Goal: Information Seeking & Learning: Learn about a topic

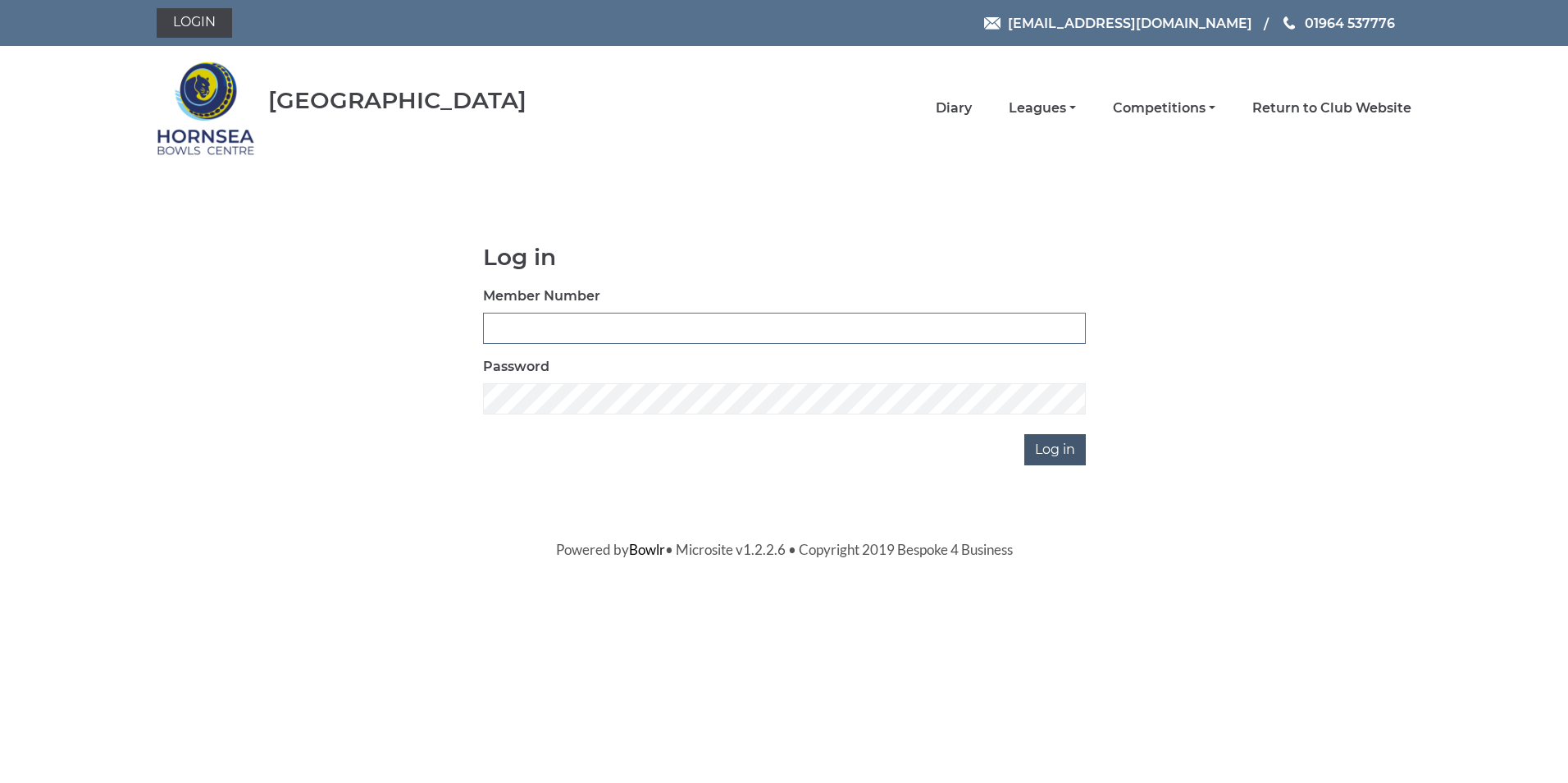
type input "0320"
click at [1048, 449] on input "Log in" at bounding box center [1055, 450] width 62 height 31
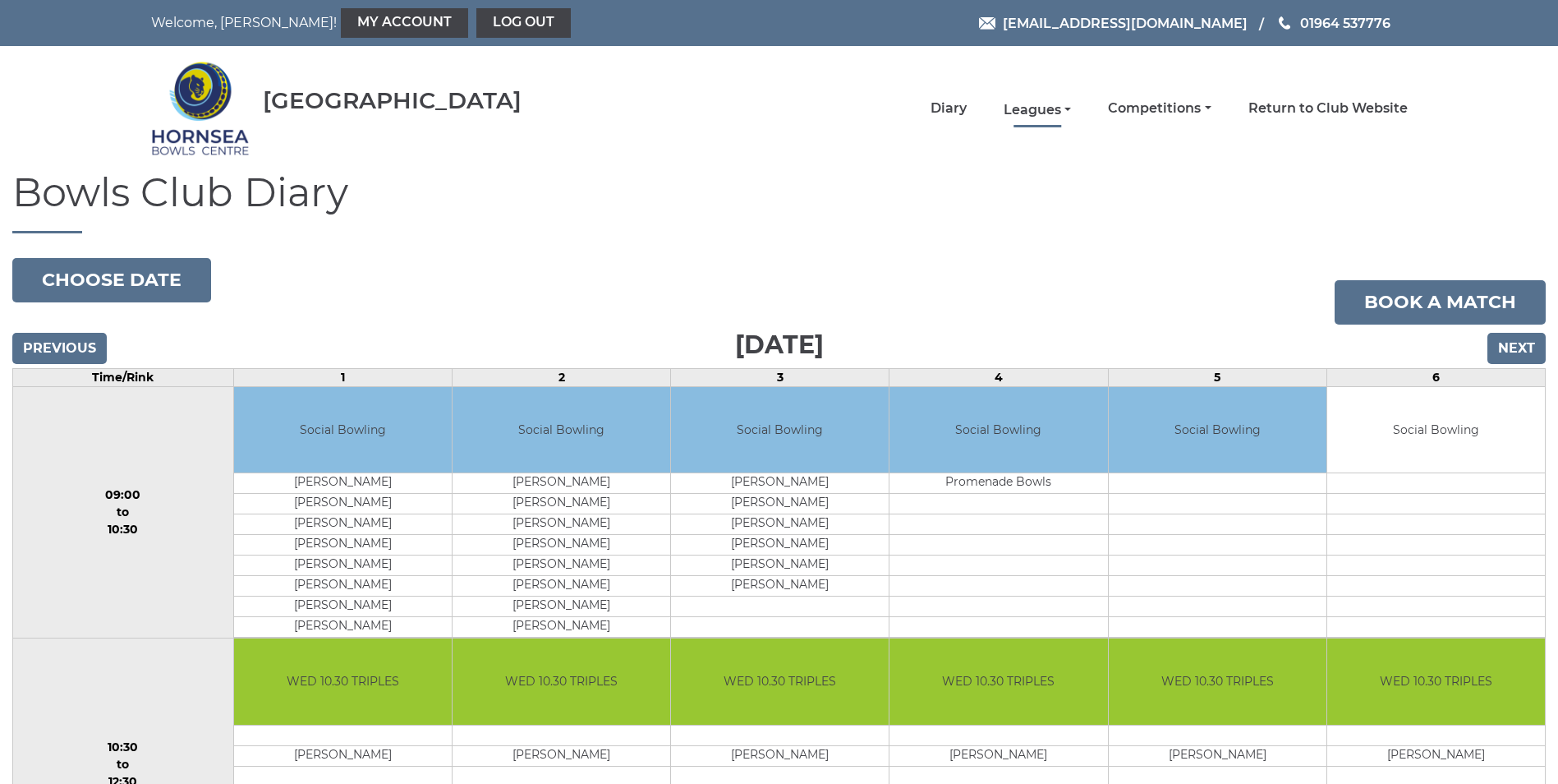
click at [1030, 106] on link "Leagues" at bounding box center [1037, 110] width 67 height 18
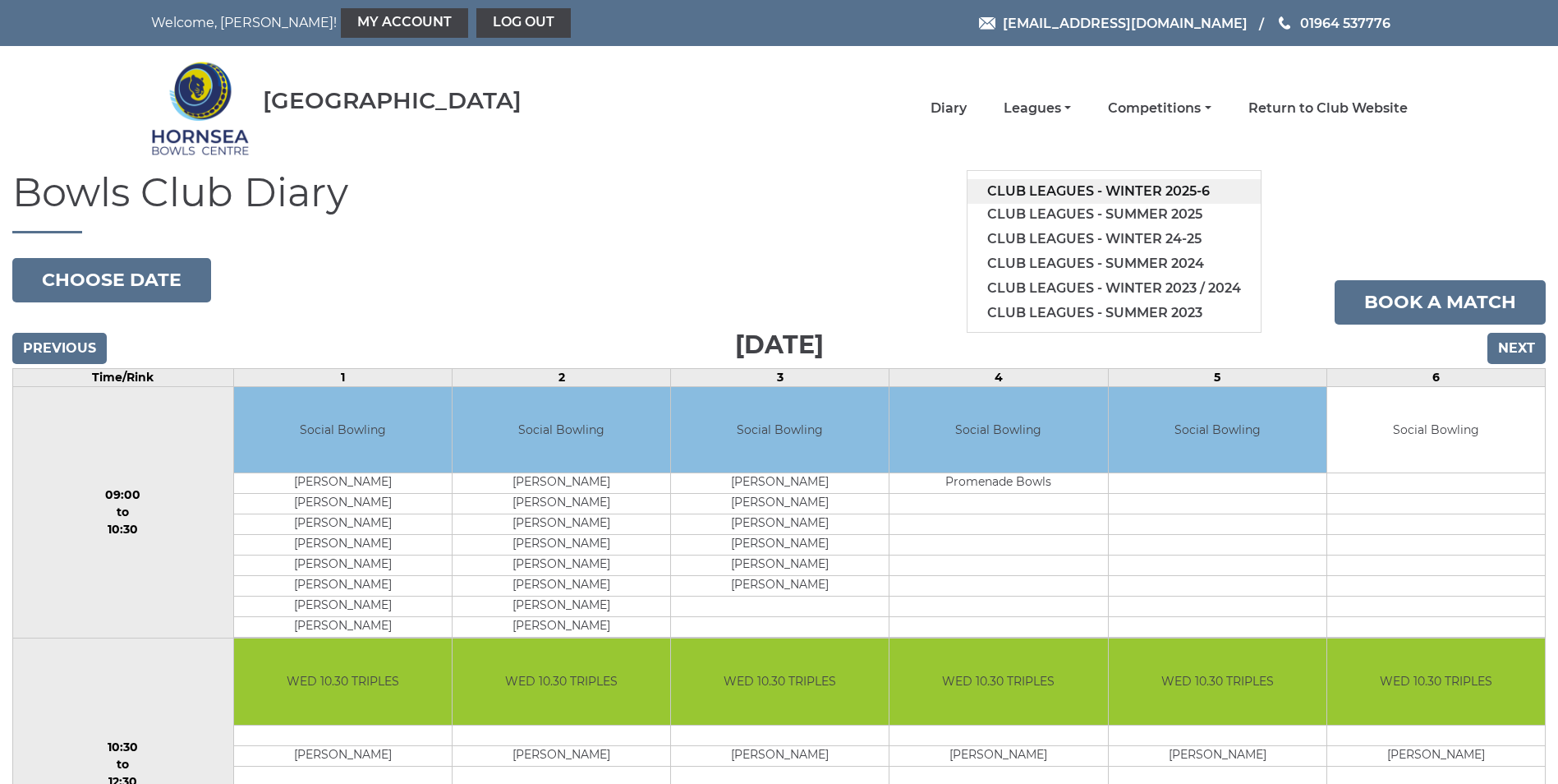
click at [1087, 187] on link "Club leagues - Winter 2025-6" at bounding box center [1114, 191] width 294 height 25
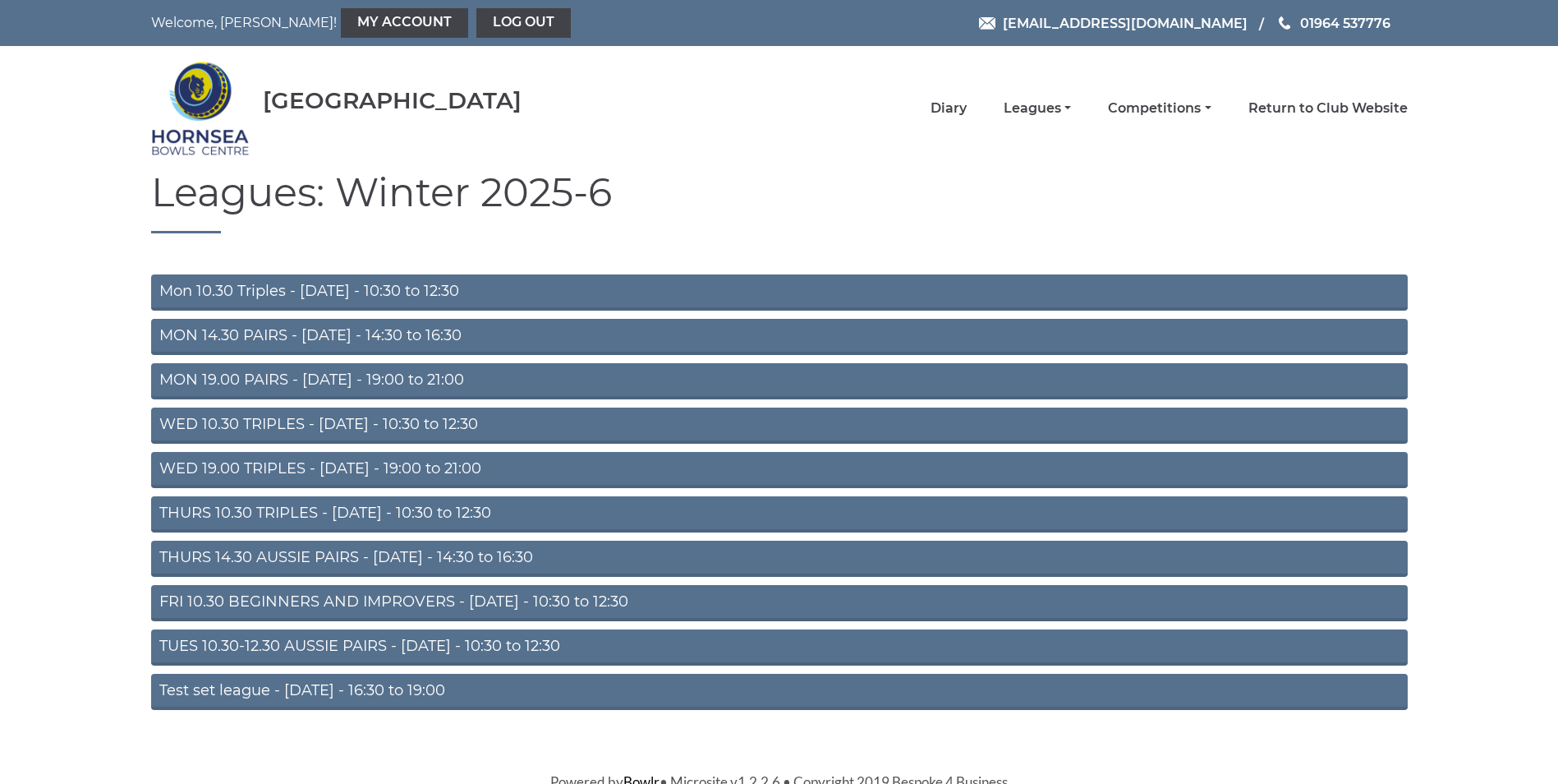
click at [325, 378] on link "MON 19.00 PAIRS - Monday - 19:00 to 21:00" at bounding box center [779, 381] width 1257 height 36
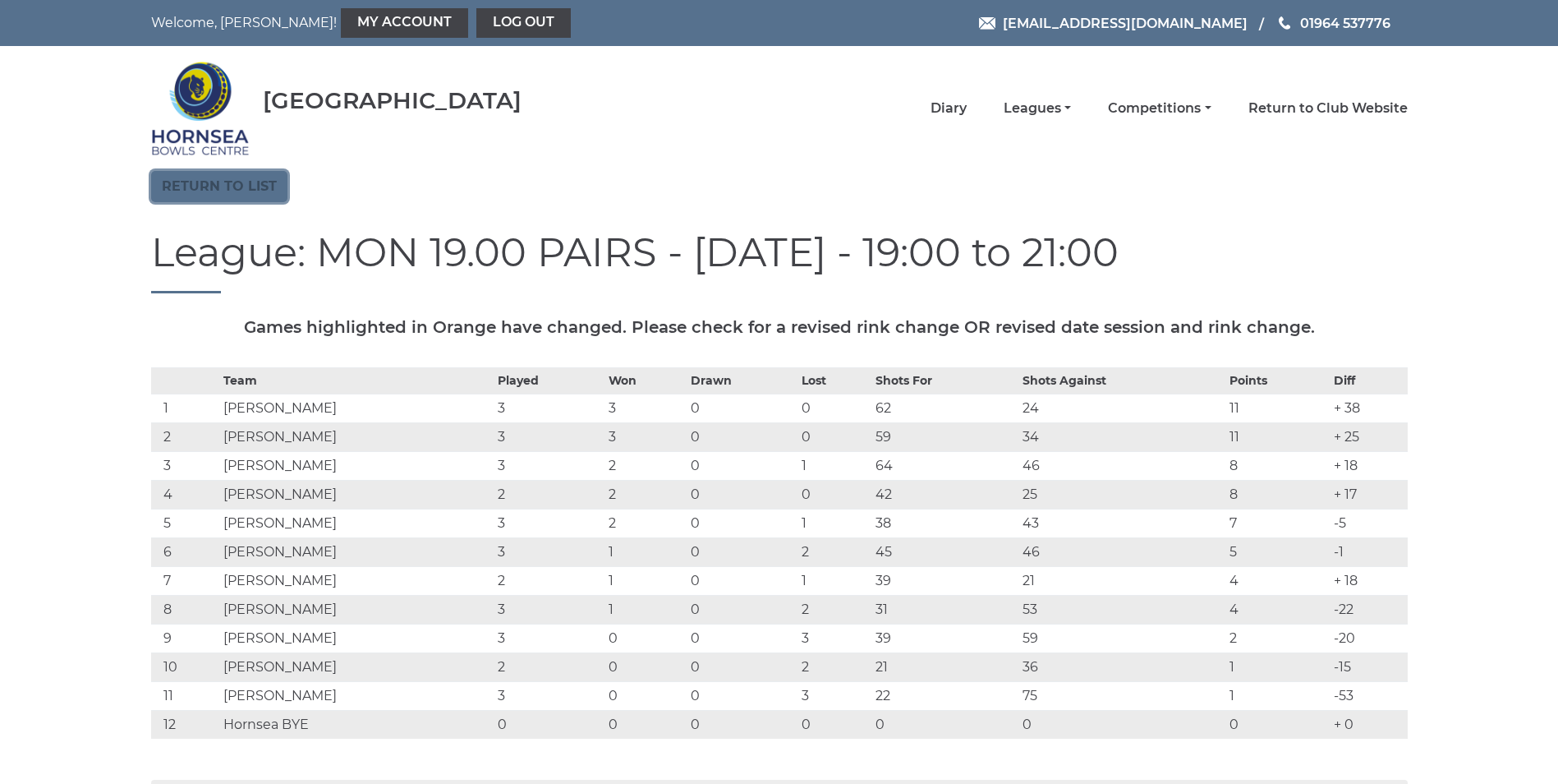
click at [224, 183] on link "Return to list" at bounding box center [220, 186] width 137 height 31
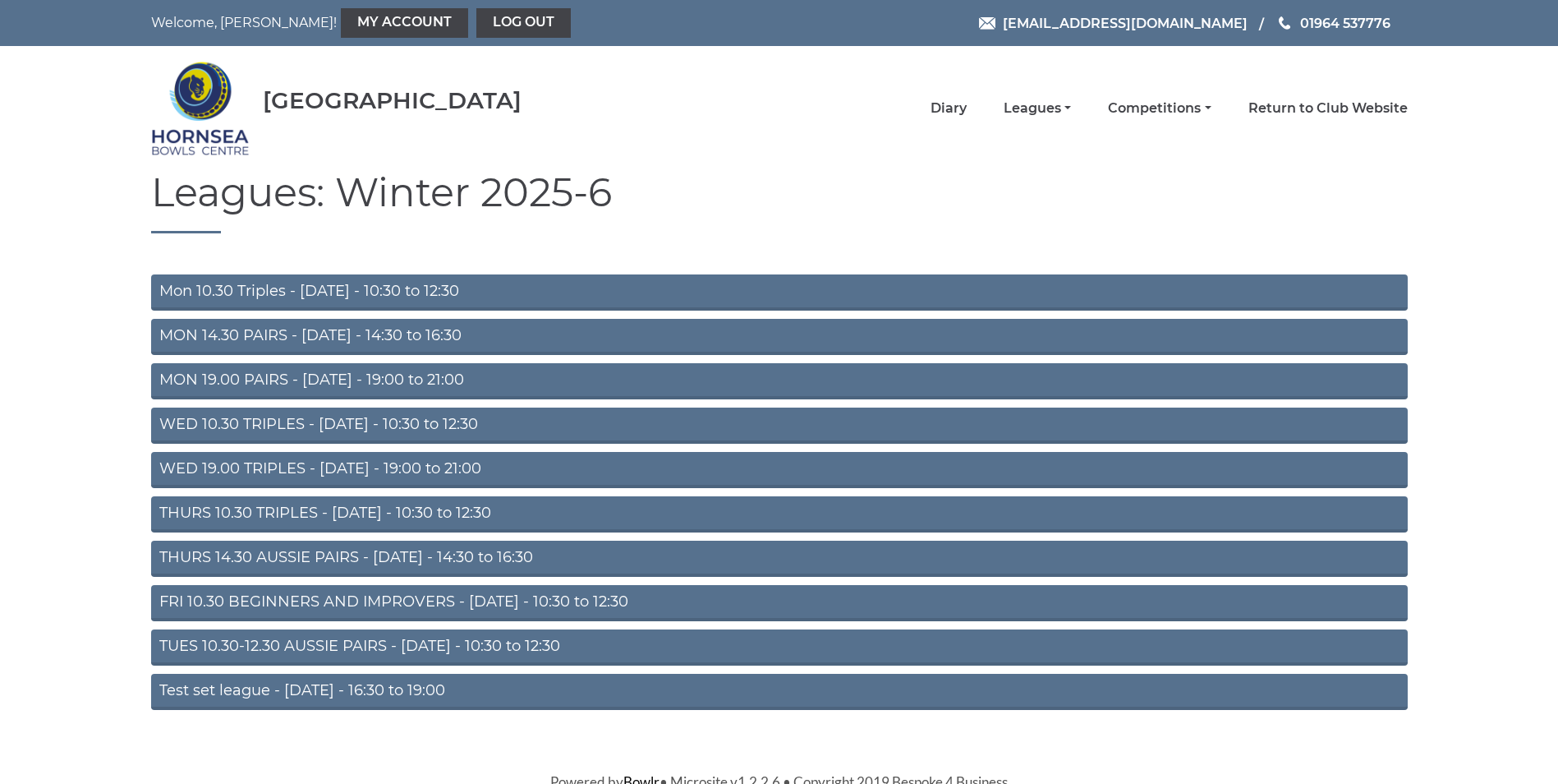
click at [287, 467] on link "WED 19.00 TRIPLES - [DATE] - 19:00 to 21:00" at bounding box center [779, 470] width 1257 height 36
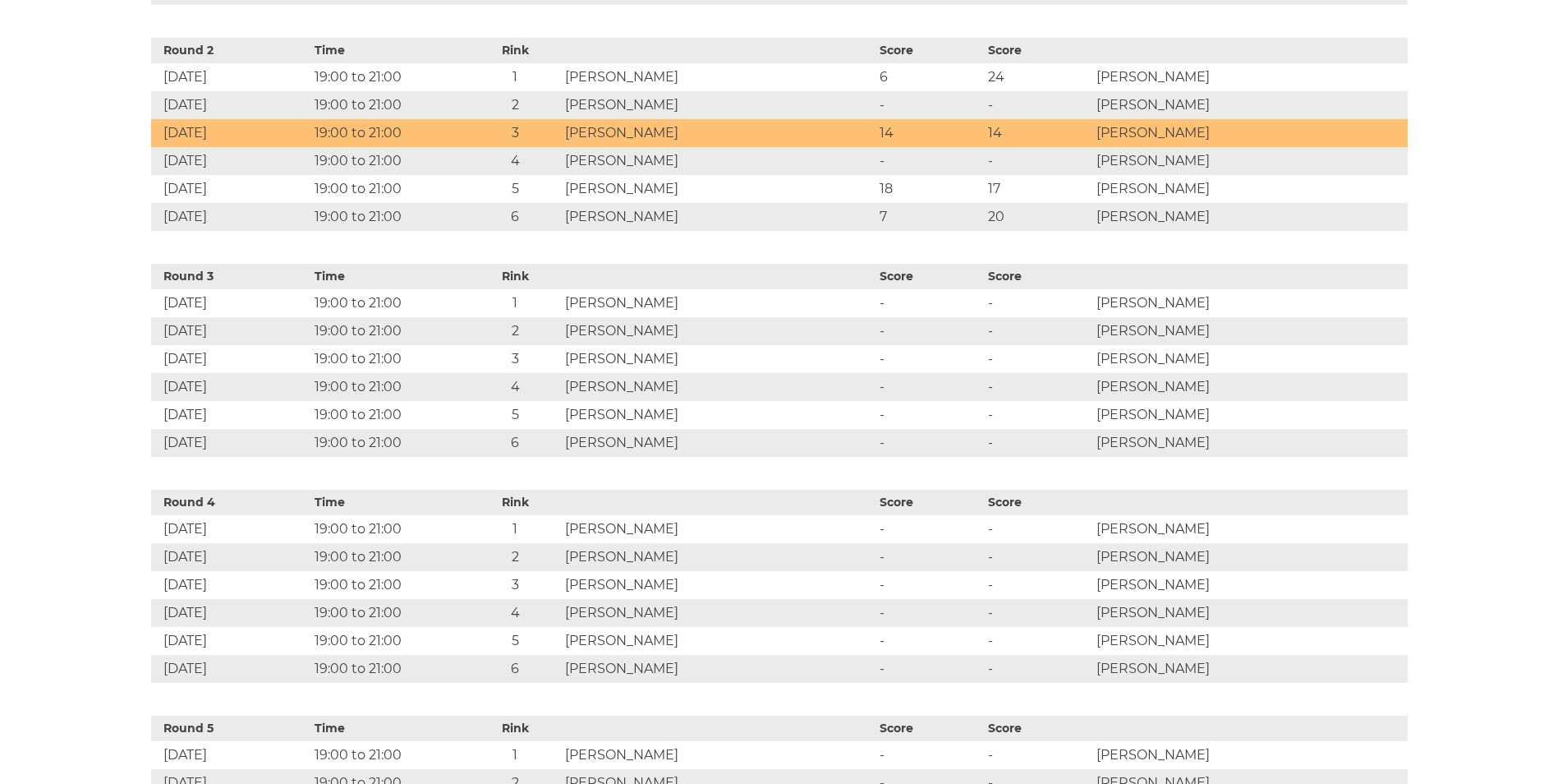
scroll to position [1068, 0]
